Goal: Task Accomplishment & Management: Manage account settings

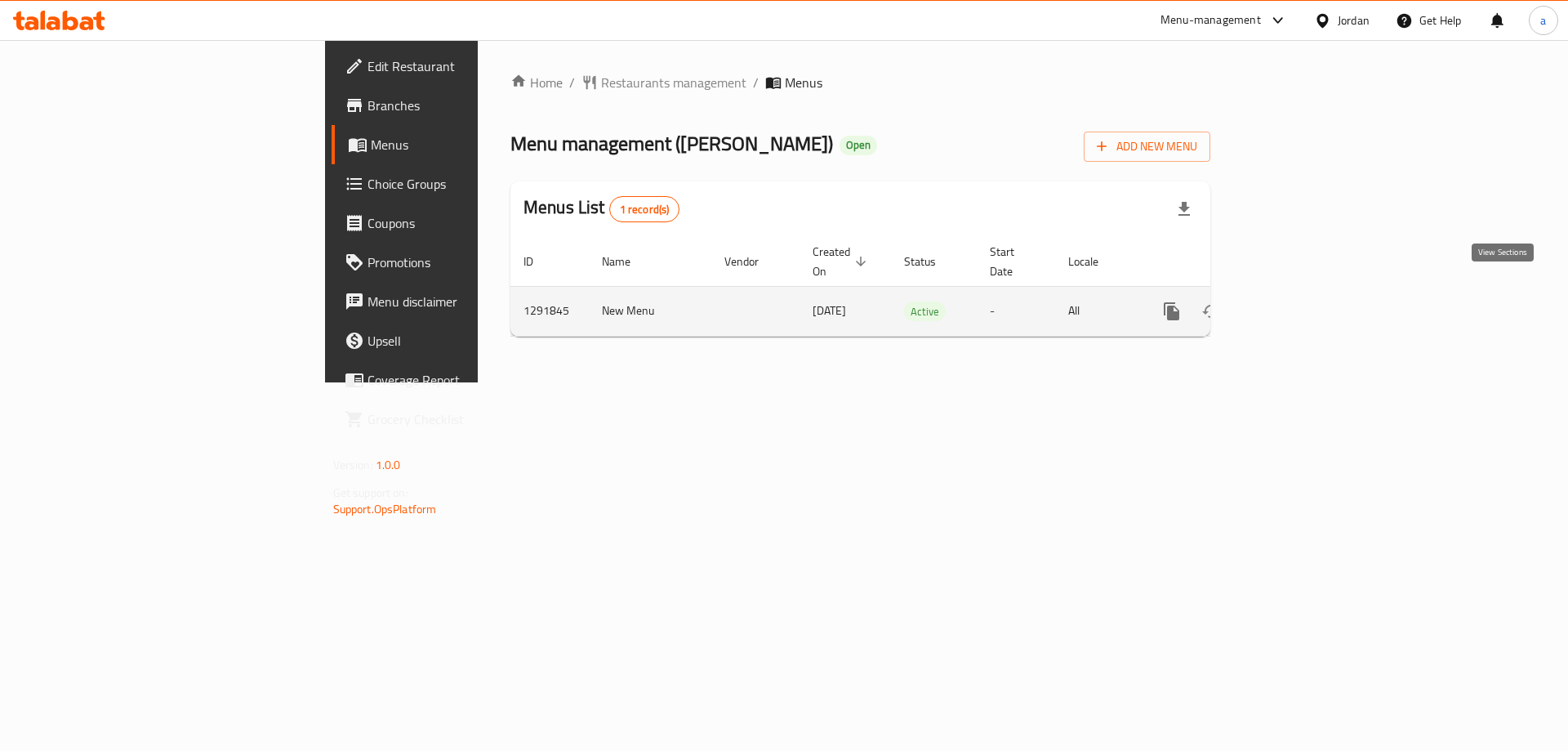
click at [1299, 301] on icon "enhanced table" at bounding box center [1289, 311] width 20 height 20
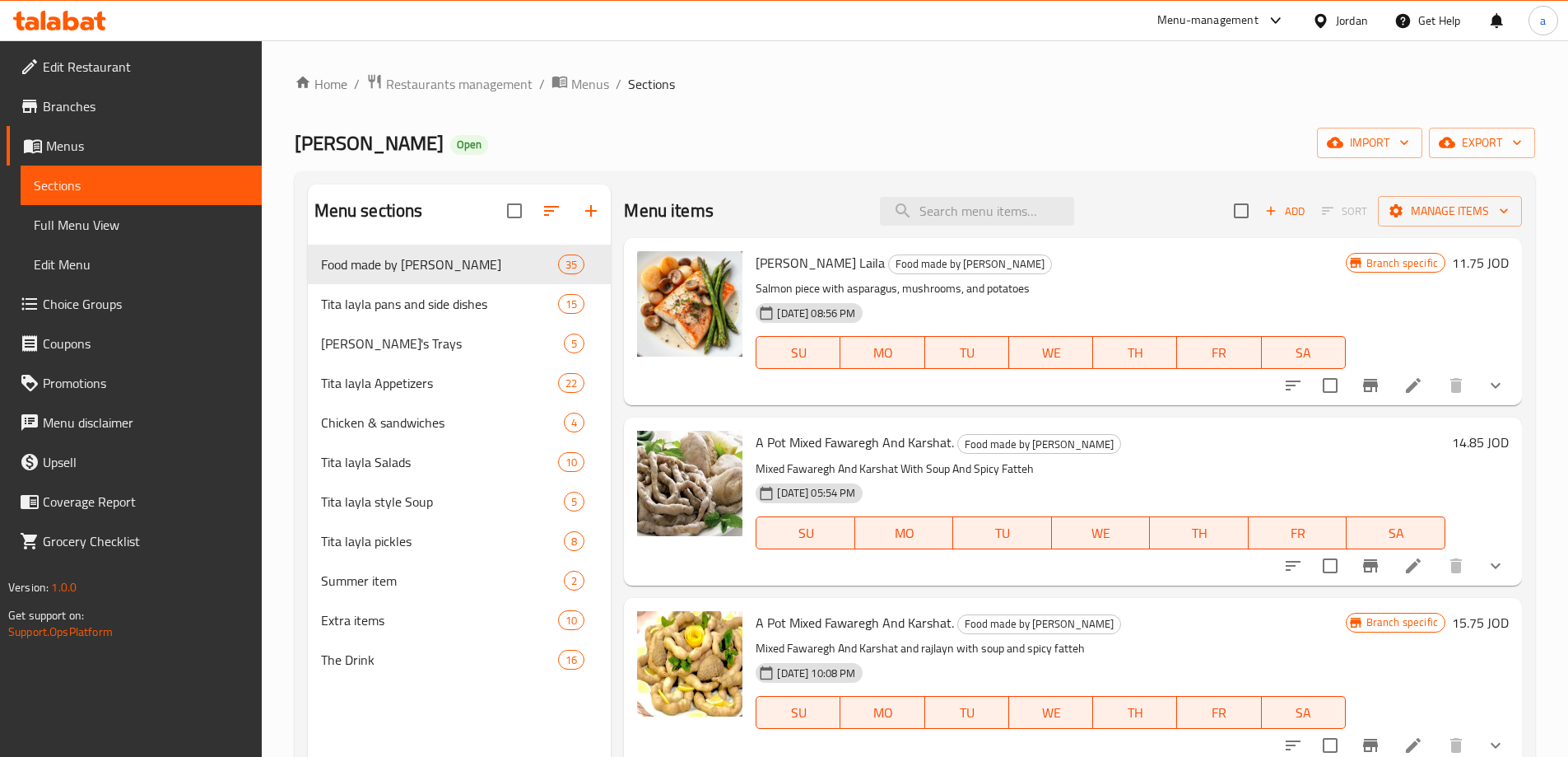
click at [70, 303] on span "Choice Groups" at bounding box center [146, 304] width 206 height 20
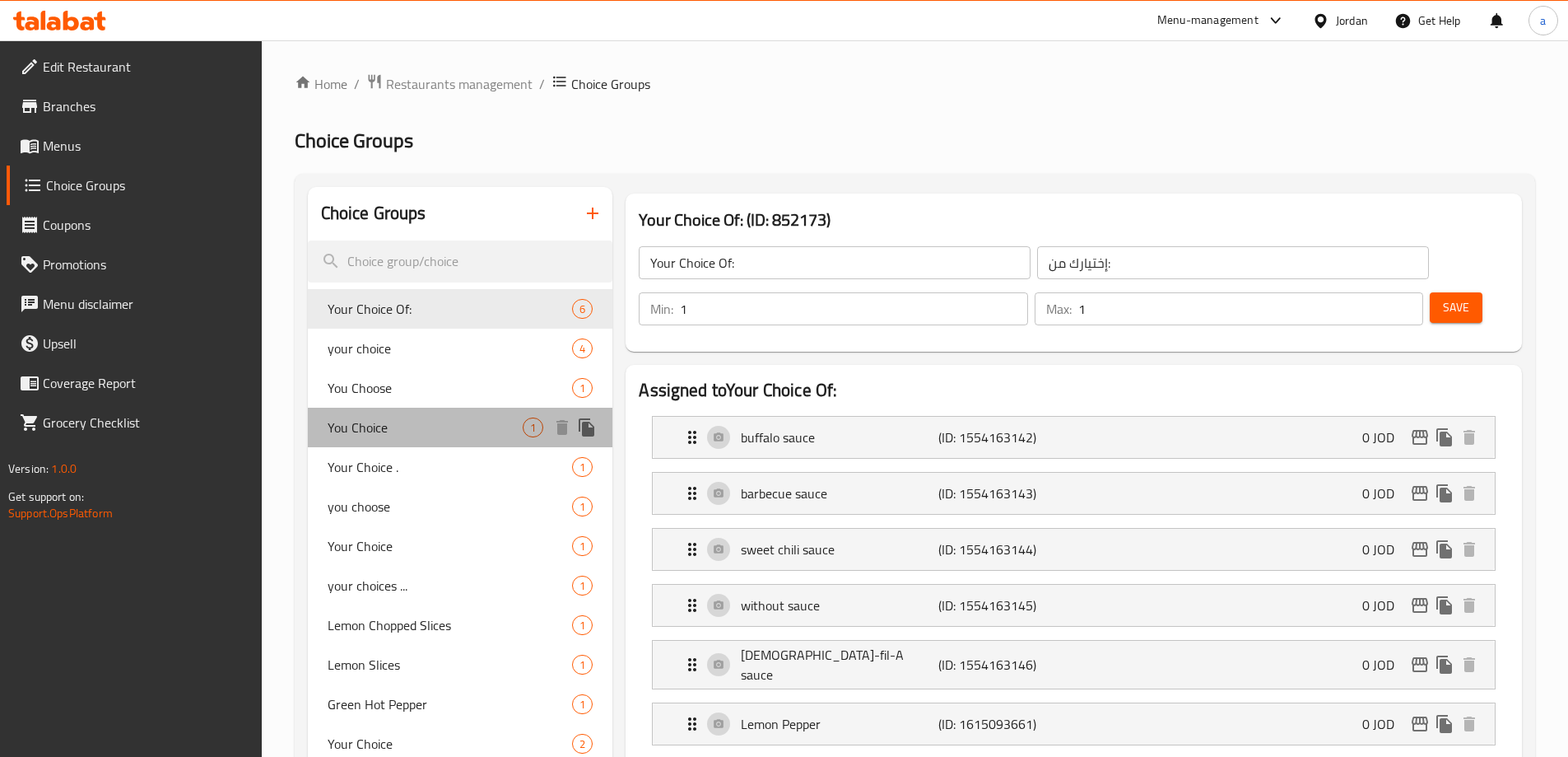
click at [390, 426] on span "You Choice" at bounding box center [425, 428] width 196 height 20
type input "You Choice"
type input "اختيارك"
type input "0"
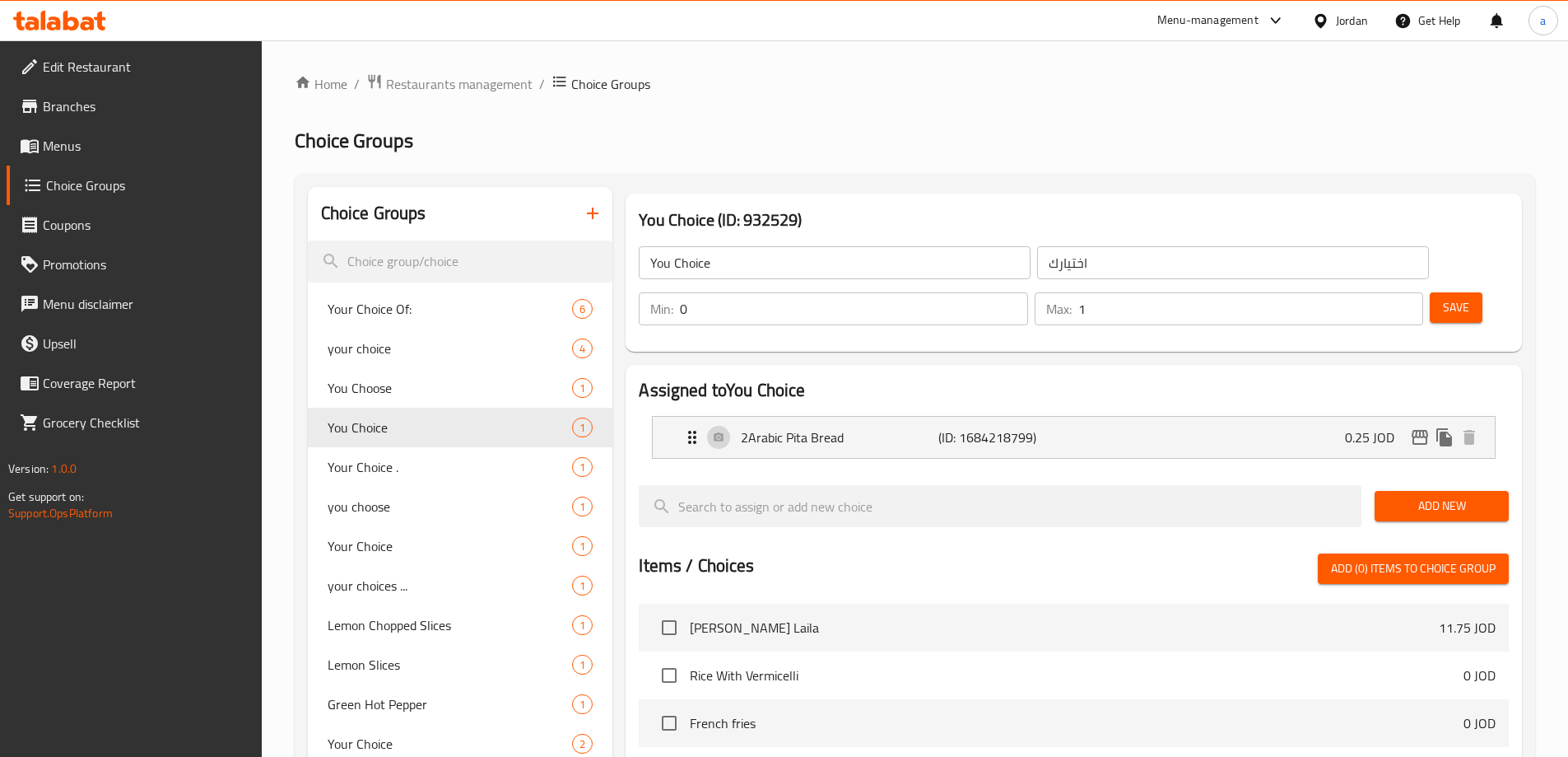
click at [962, 63] on div "Home / Restaurants management / Choice Groups Choice Groups Choice Groups Your …" at bounding box center [914, 645] width 1306 height 1210
drag, startPoint x: 375, startPoint y: 505, endPoint x: 386, endPoint y: 501, distance: 11.7
click at [375, 505] on span "you choose" at bounding box center [425, 506] width 196 height 20
type input "you choose"
type input "اختيارك"
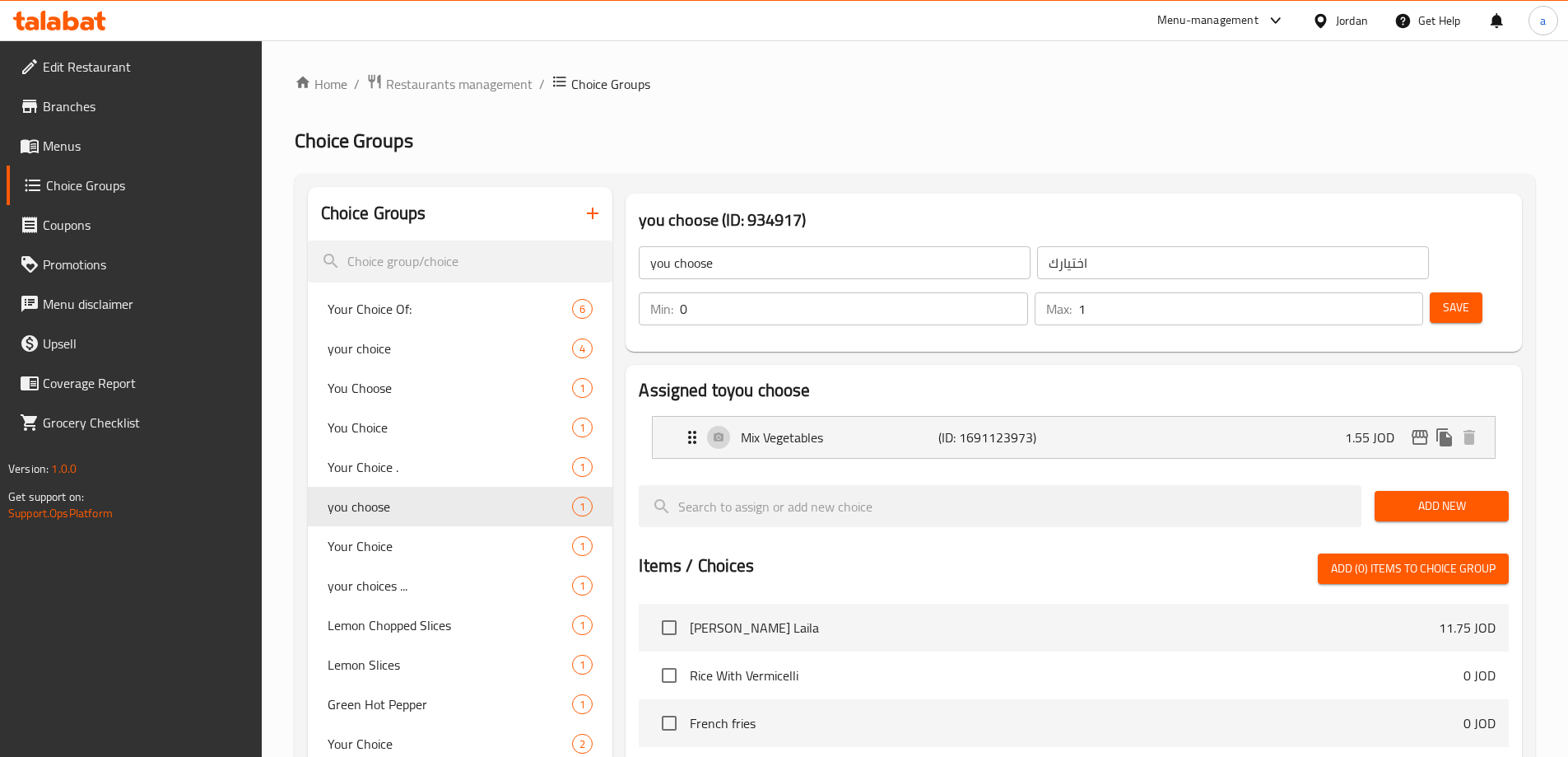
click at [896, 77] on ol "Home / Restaurants management / Choice Groups" at bounding box center [914, 83] width 1241 height 21
click at [382, 624] on span "Lemon Chopped Slices" at bounding box center [425, 625] width 196 height 20
type input "Lemon Chopped Slices"
type input "ليمون مقطع شرائح"
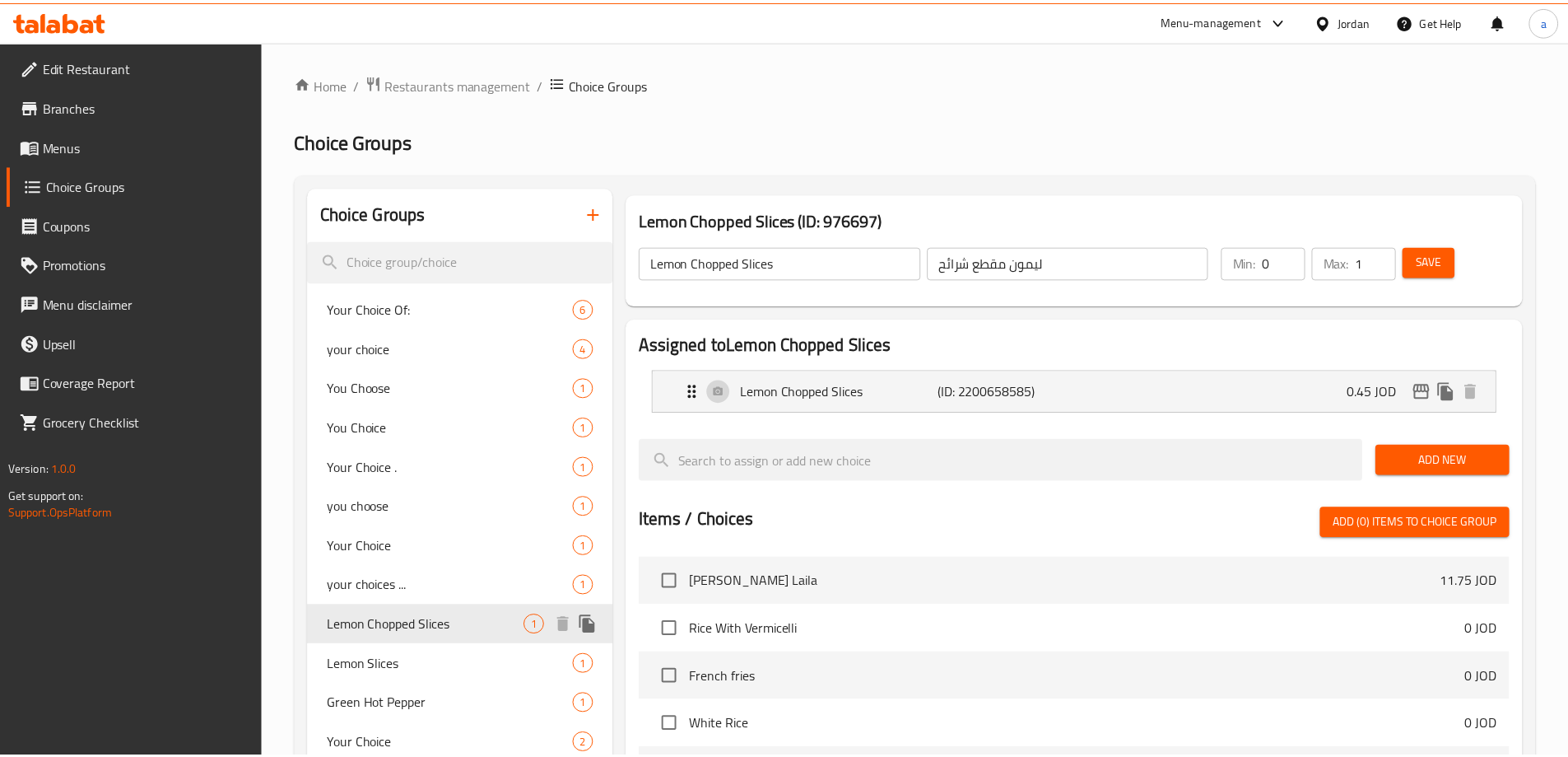
scroll to position [494, 0]
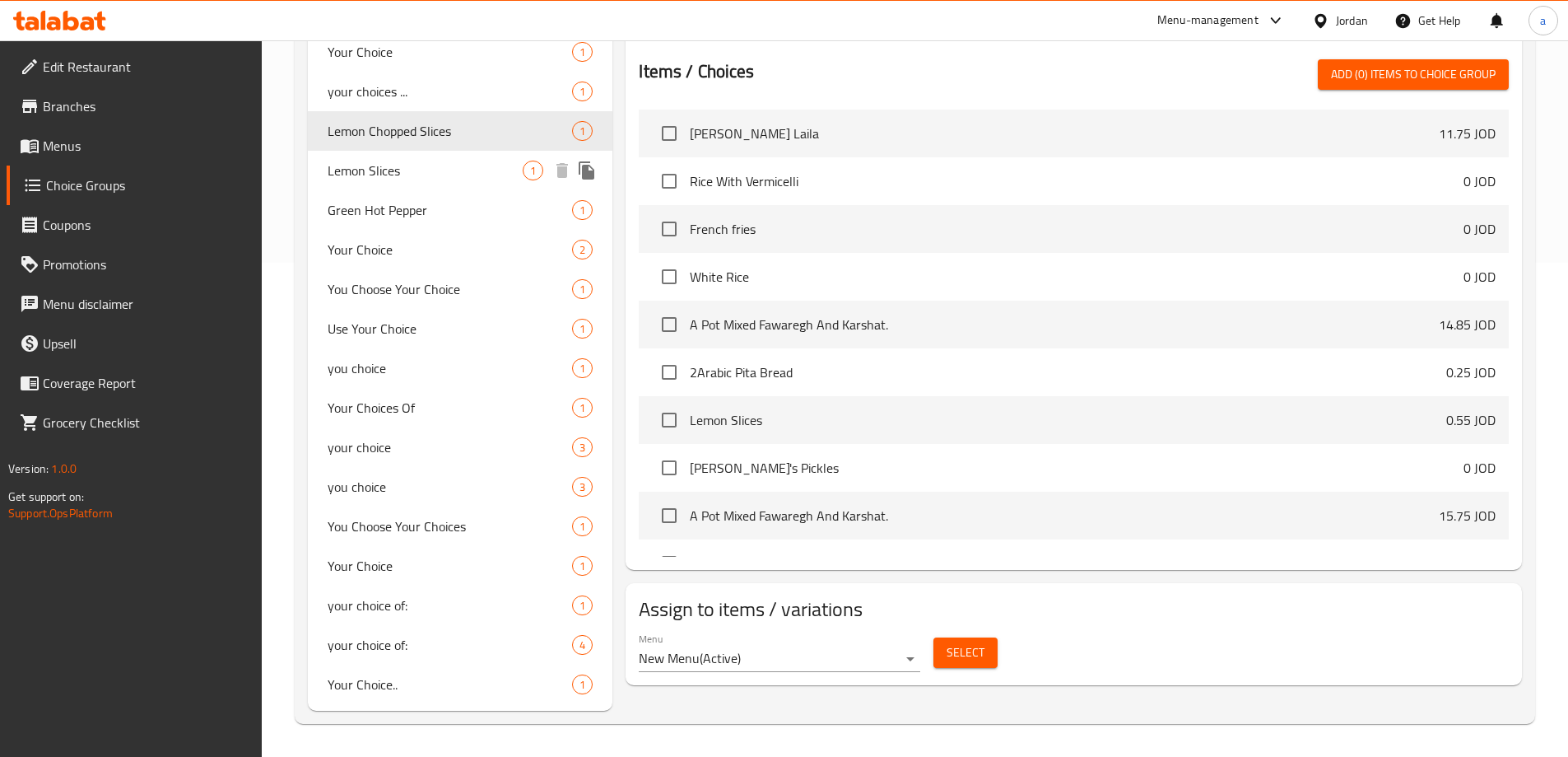
click at [400, 161] on span "Lemon Slices" at bounding box center [425, 171] width 196 height 20
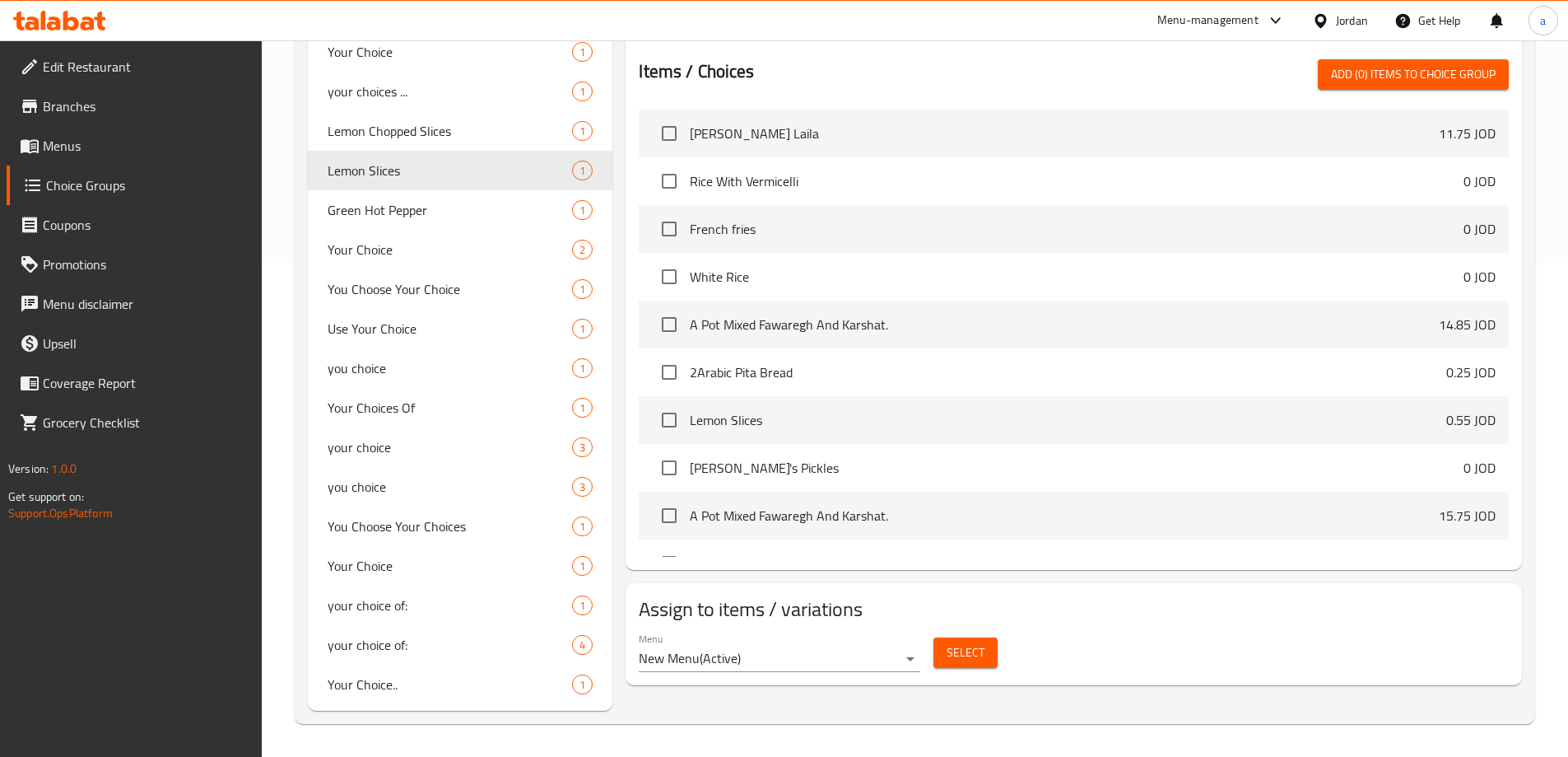
type input "Lemon Slices"
type input "[PERSON_NAME]"
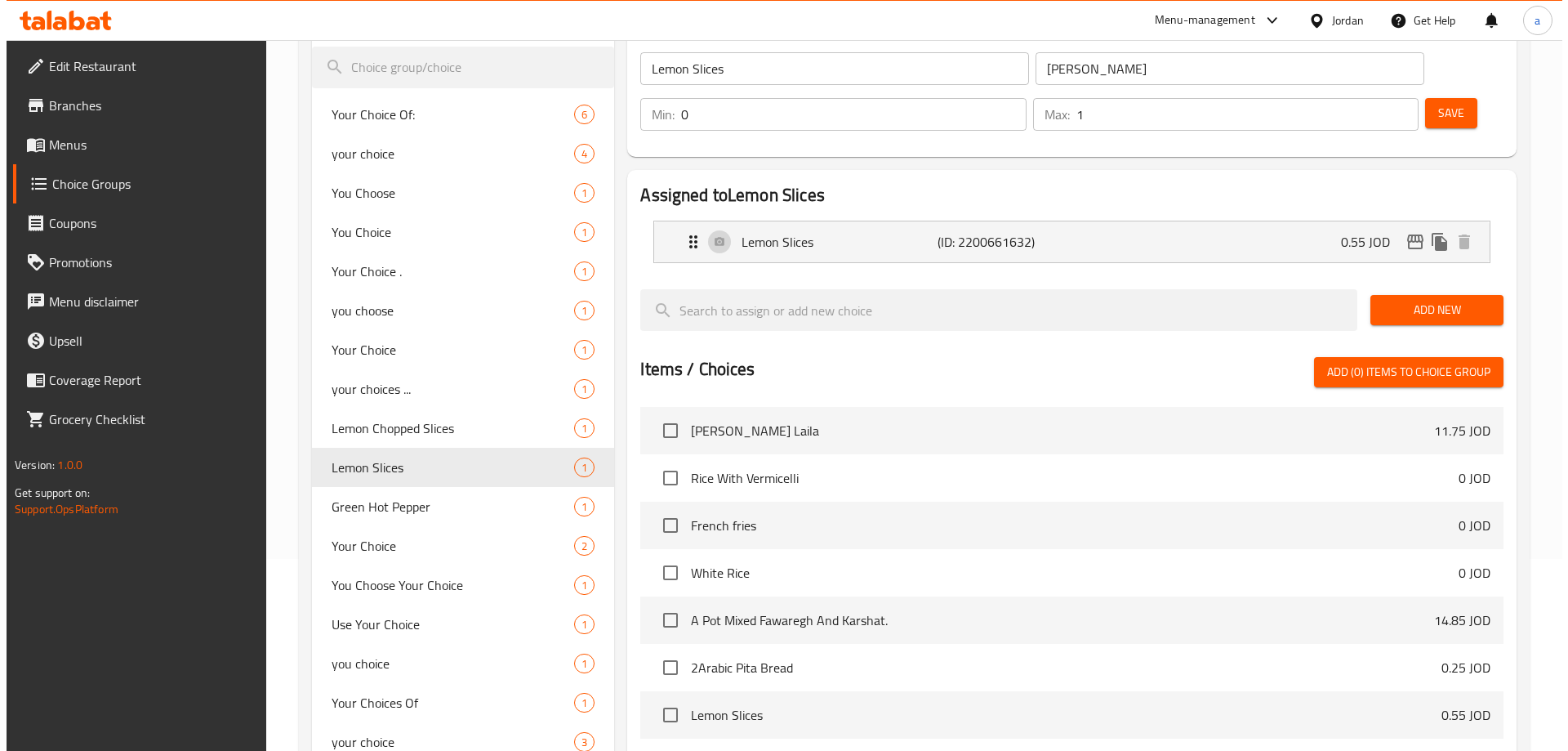
scroll to position [0, 0]
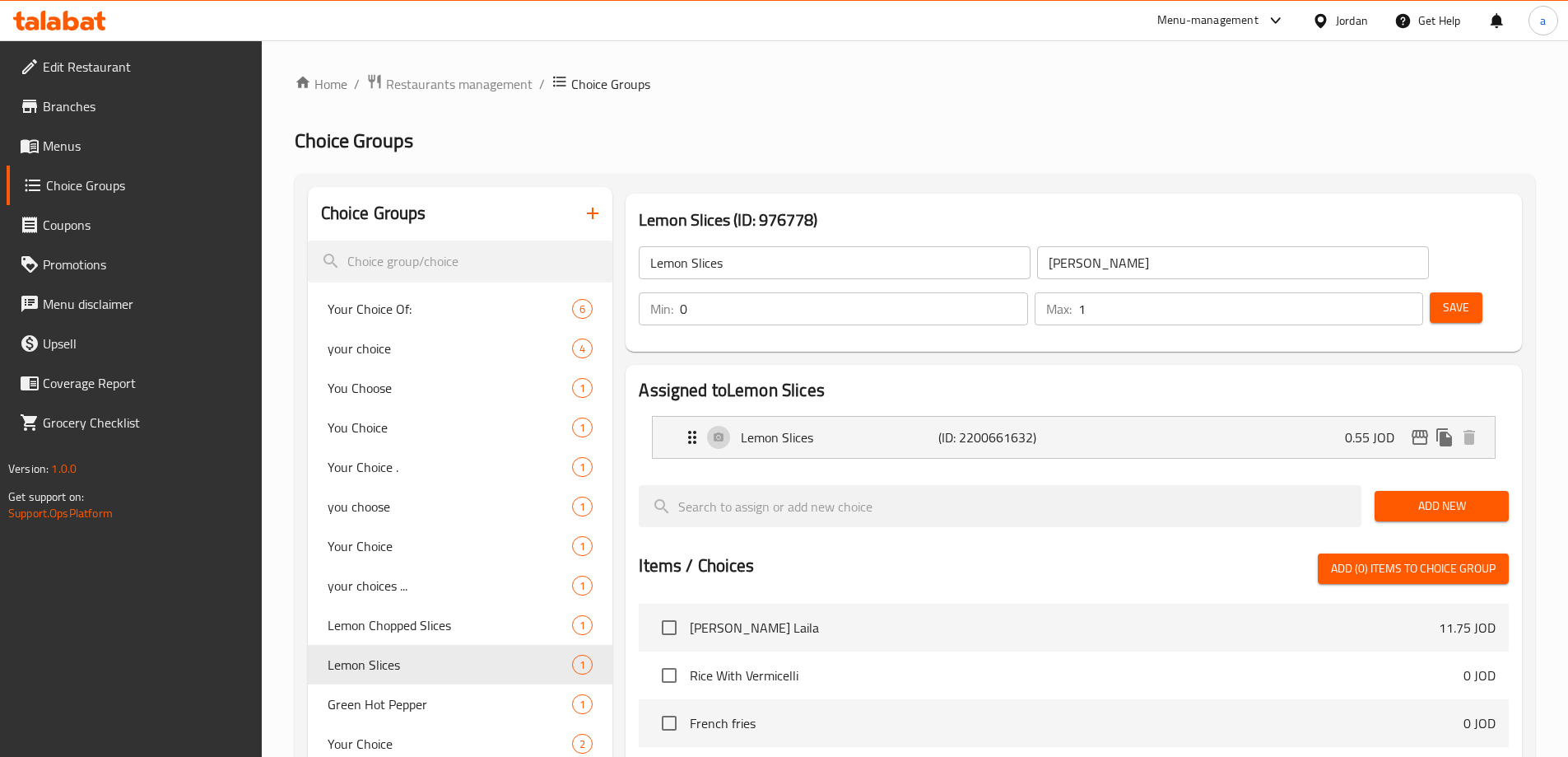
click at [981, 168] on div "Home / Restaurants management / Choice Groups Choice Groups Choice Groups Your …" at bounding box center [914, 645] width 1241 height 1145
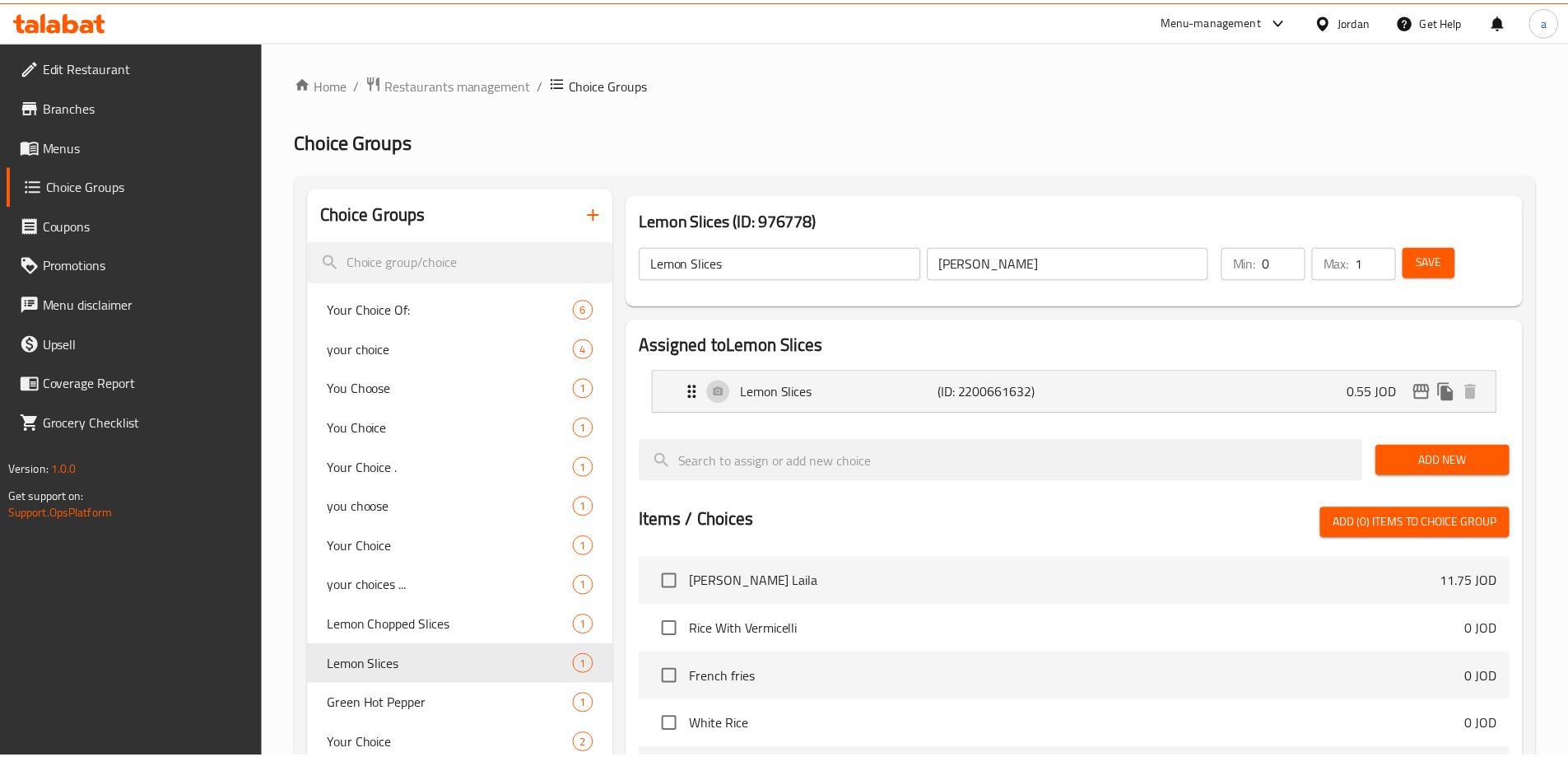
scroll to position [494, 0]
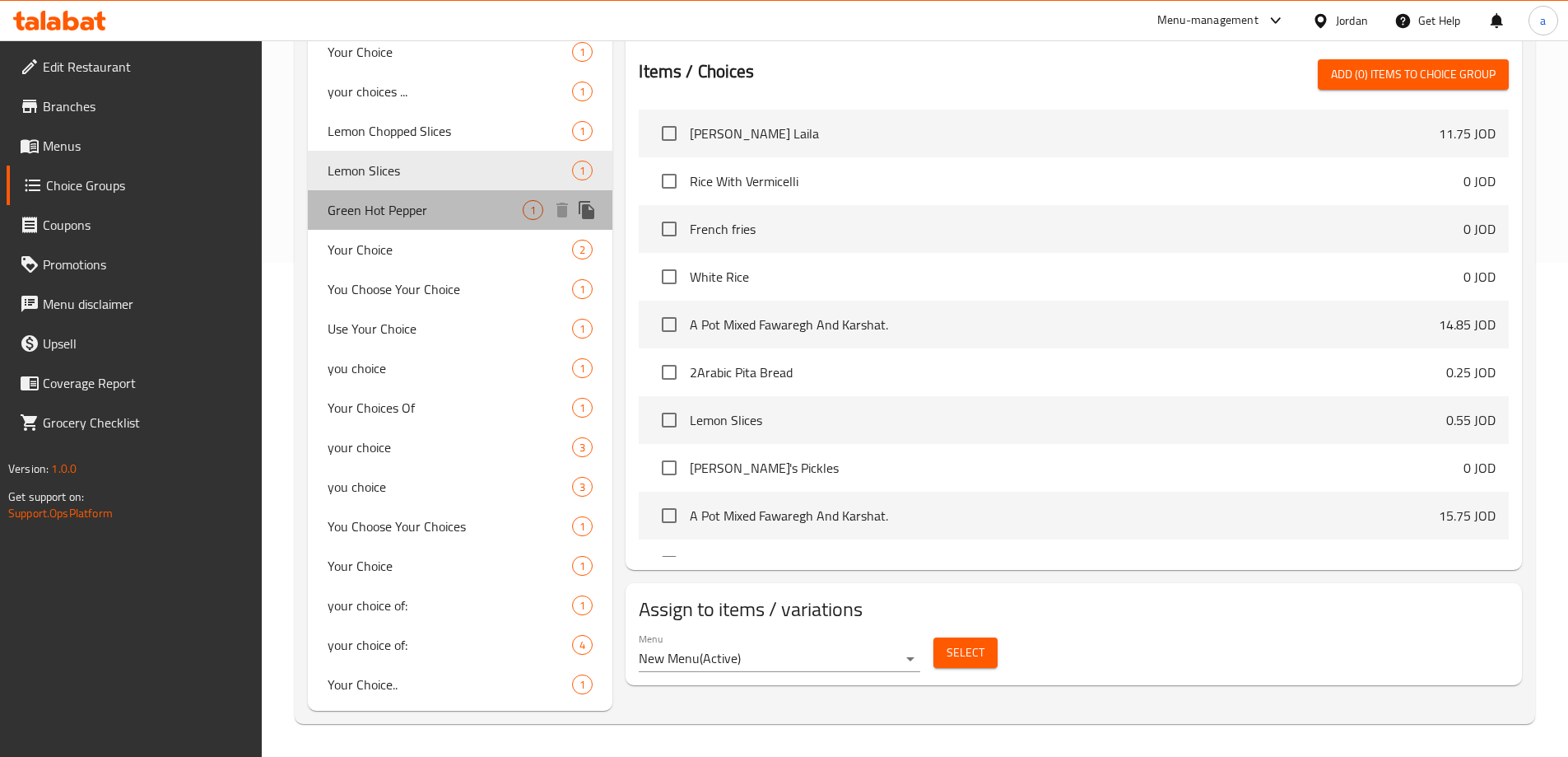
click at [404, 197] on div "Green Hot Pepper 1" at bounding box center [460, 210] width 305 height 39
type input "Green Hot Pepper"
type input "فلفل اخضر حار"
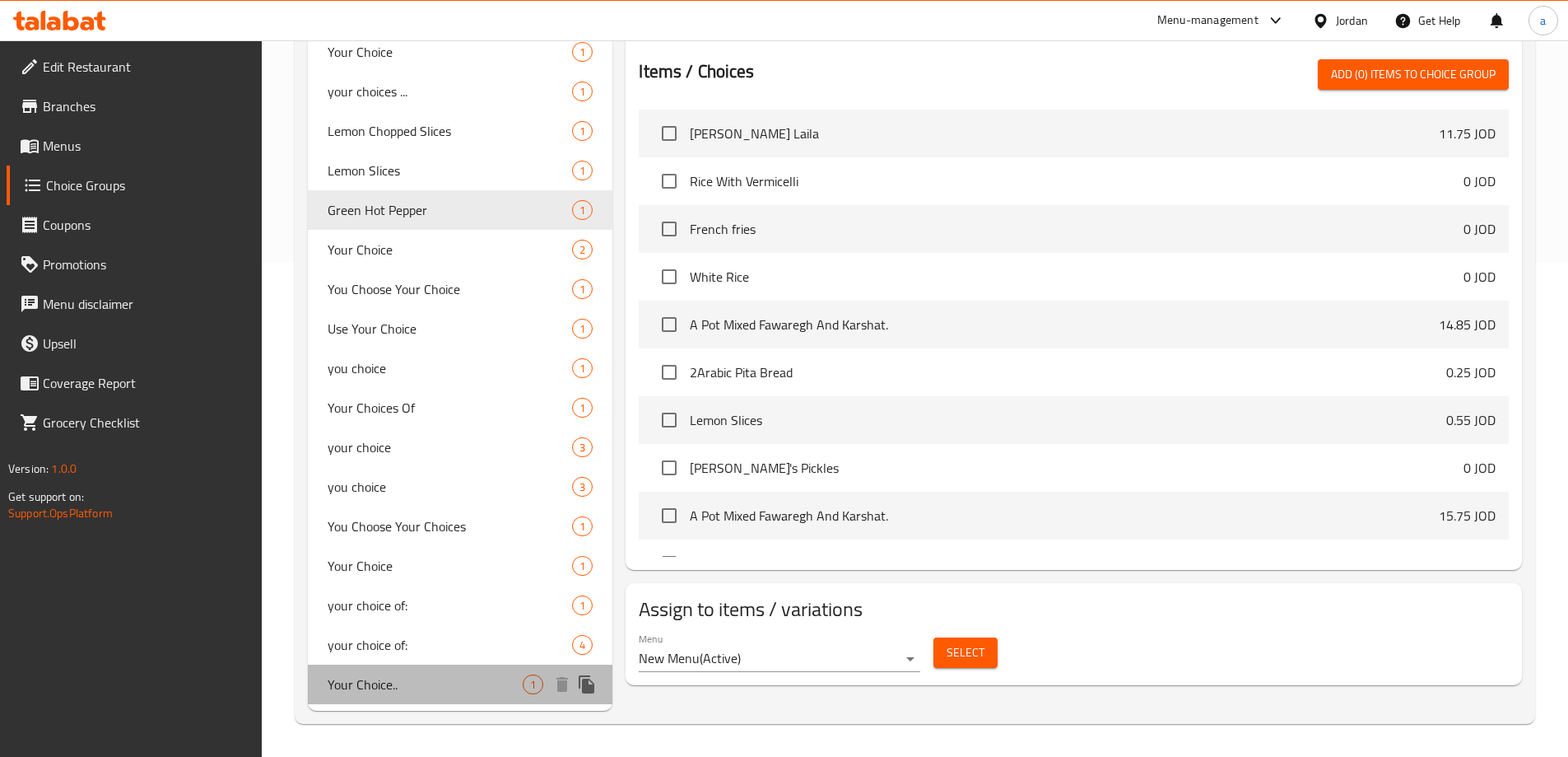
click at [373, 688] on span "Your Choice.." at bounding box center [425, 684] width 196 height 20
type input "Your Choice.."
type input "اختيارك.."
type input "1"
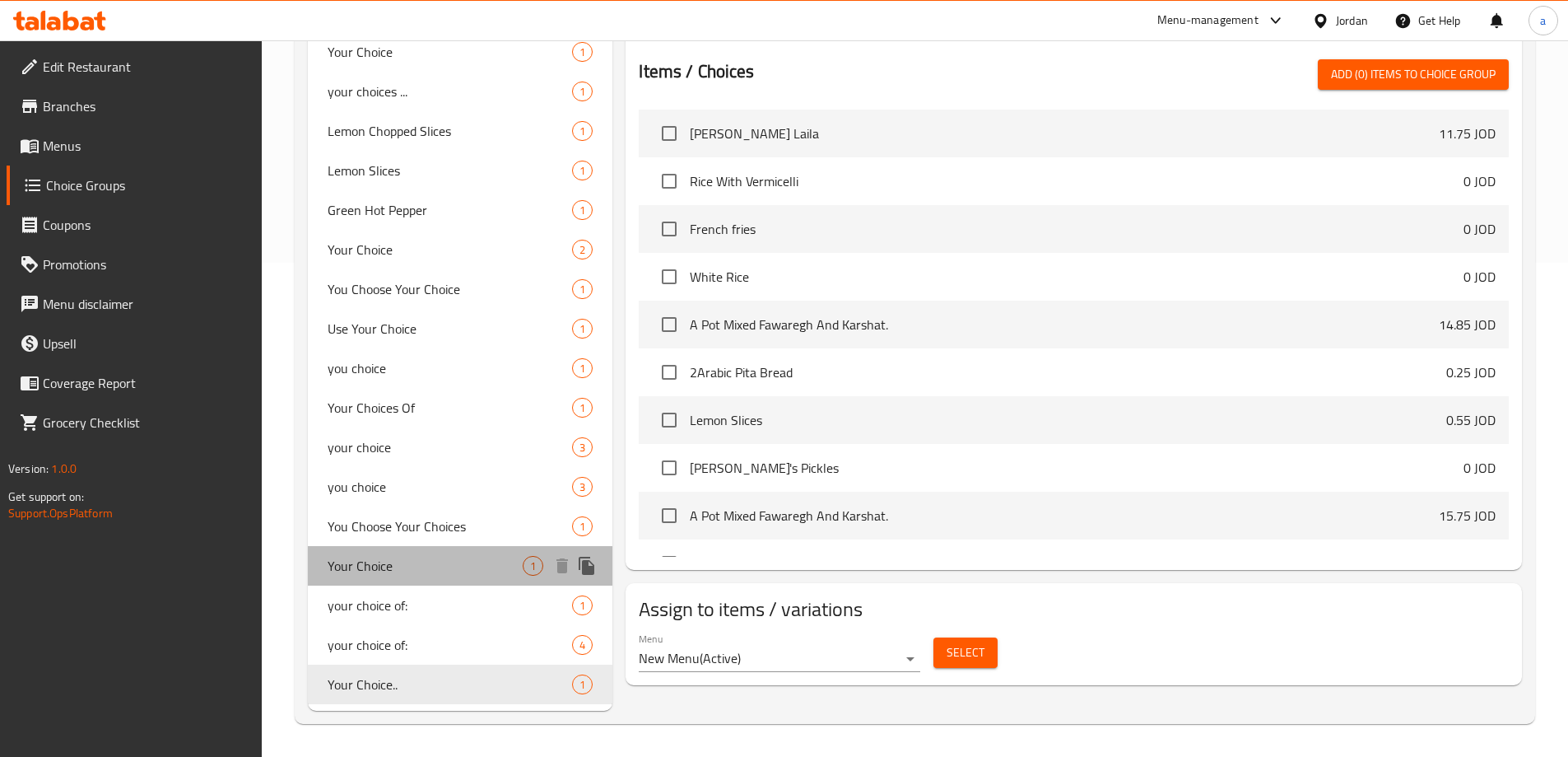
click at [372, 574] on span "Your Choice" at bounding box center [425, 565] width 196 height 20
type input "Your Choice"
type input "اختيارتك"
type input "0"
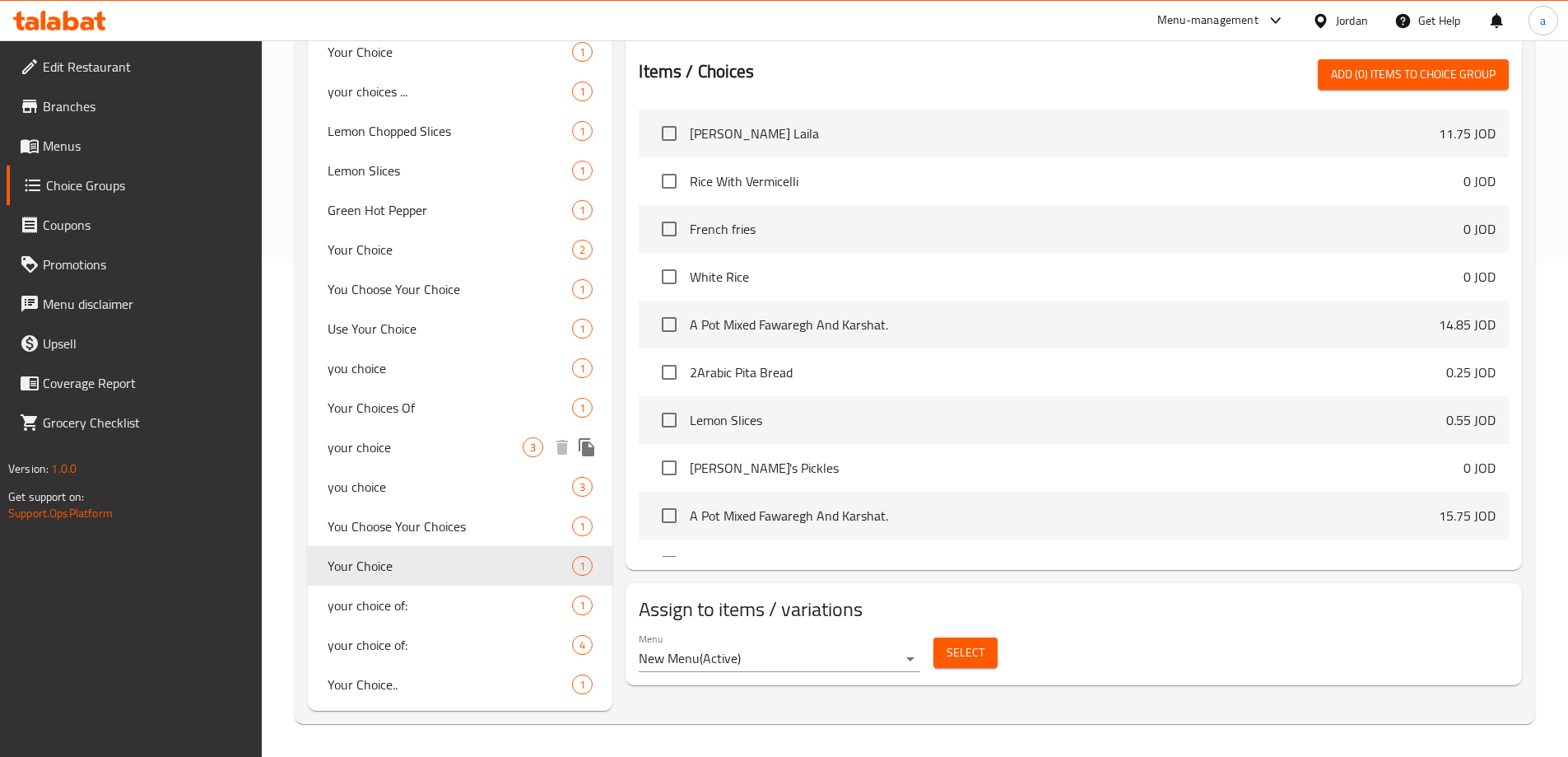
click at [373, 445] on span "your choice" at bounding box center [425, 447] width 196 height 20
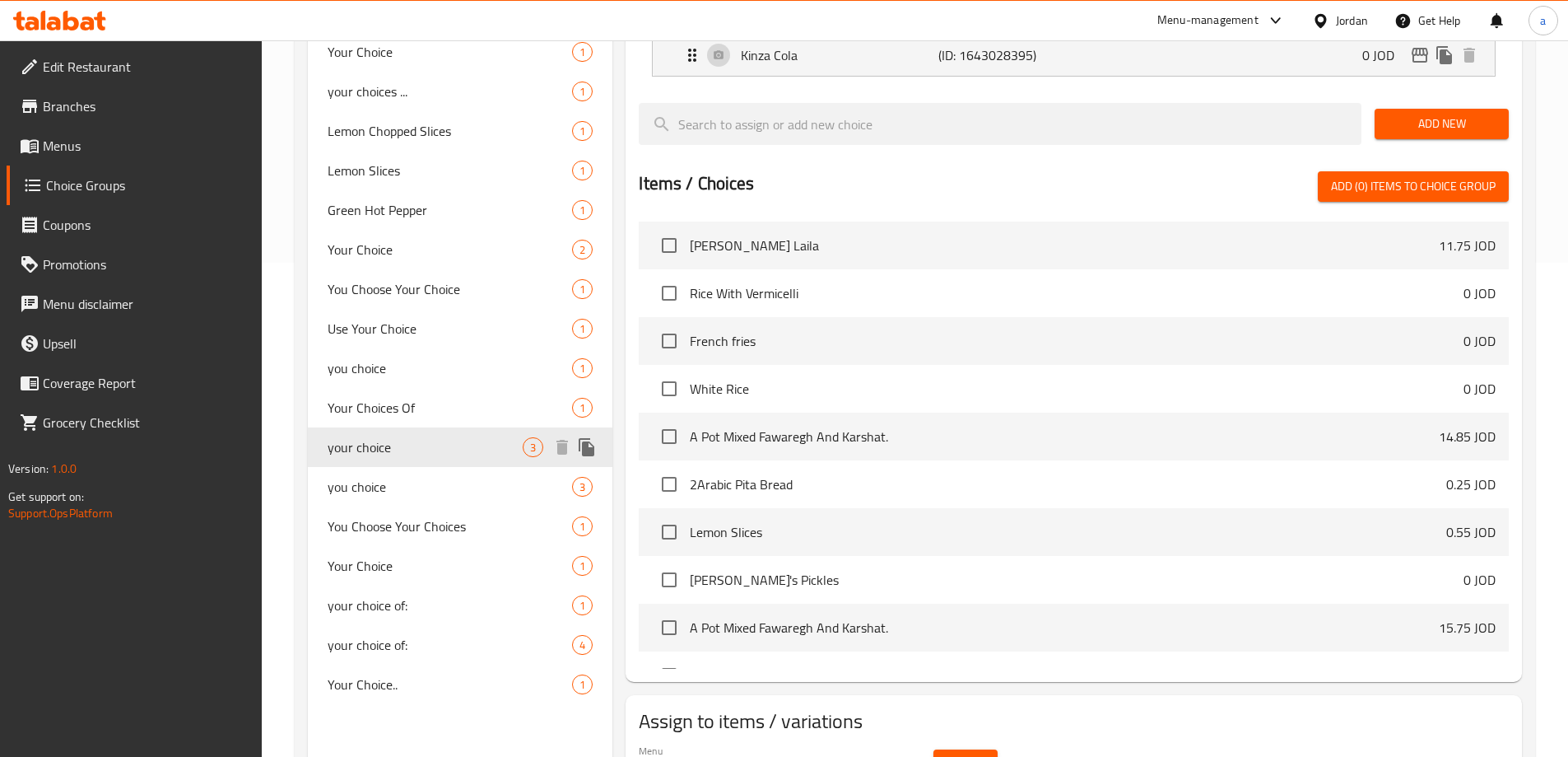
type input "your choice"
type input "اختيارك"
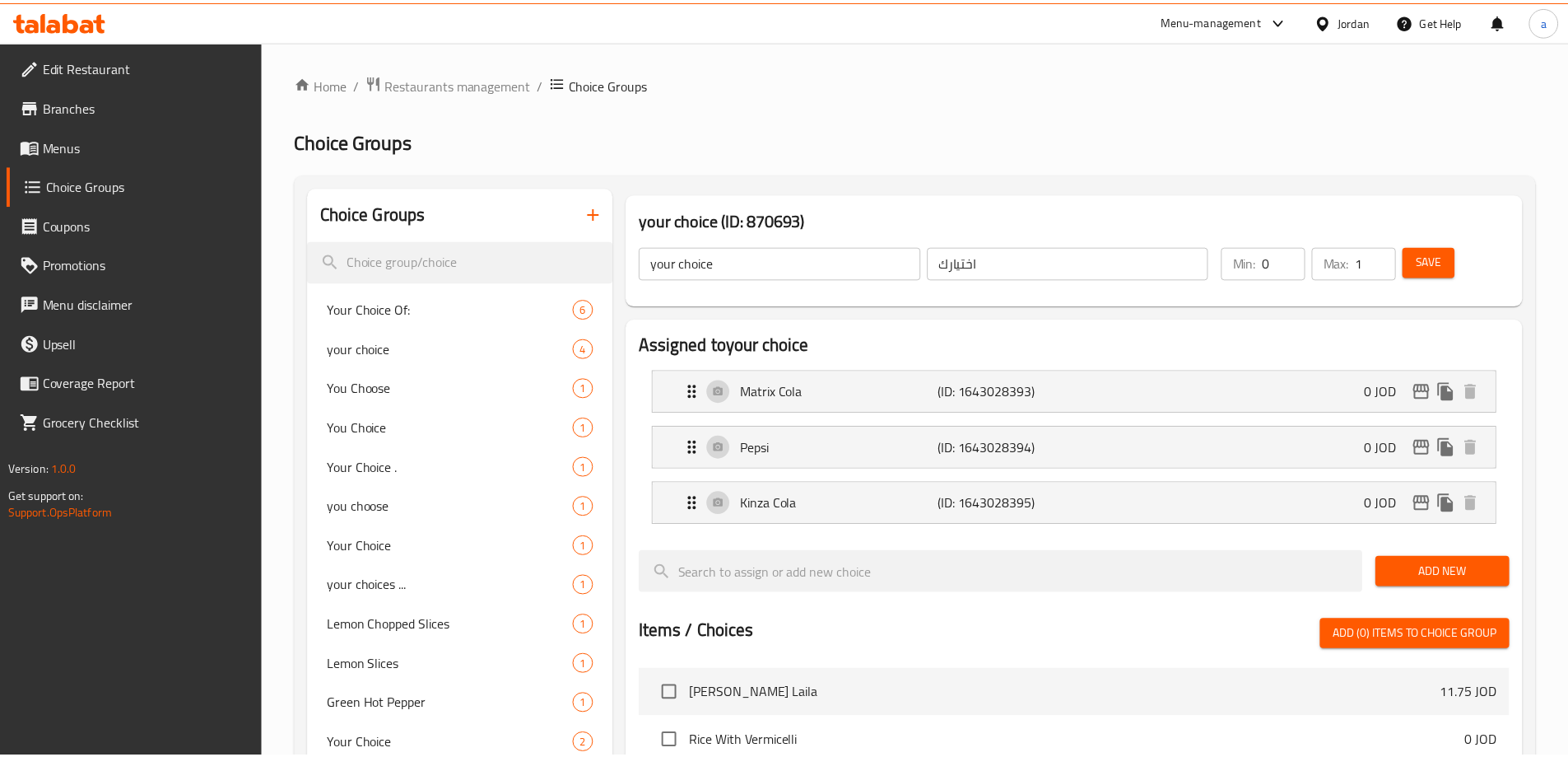
scroll to position [541, 0]
